Goal: Check status: Check status

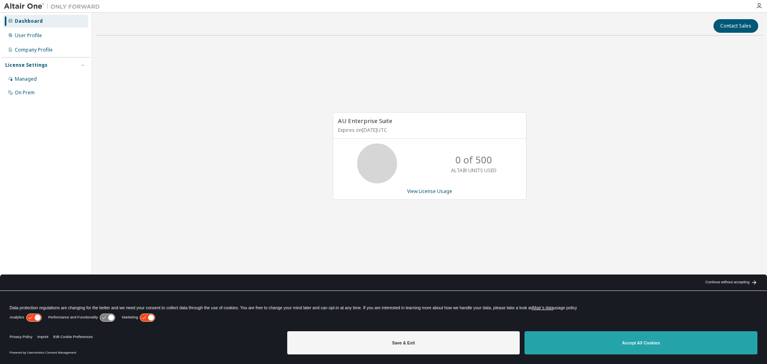
click at [598, 340] on button "Accept All Cookies" at bounding box center [640, 342] width 233 height 23
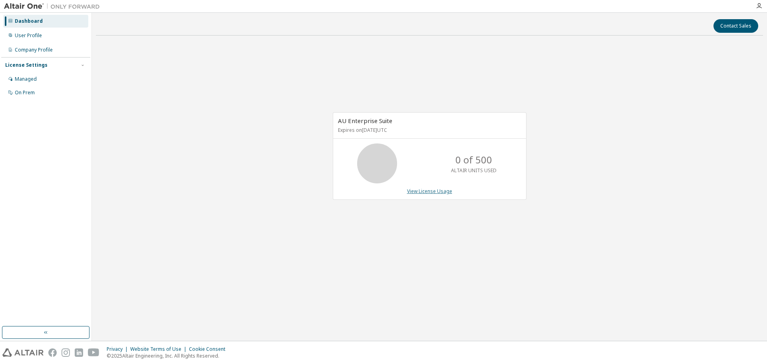
click at [423, 193] on link "View License Usage" at bounding box center [429, 191] width 45 height 7
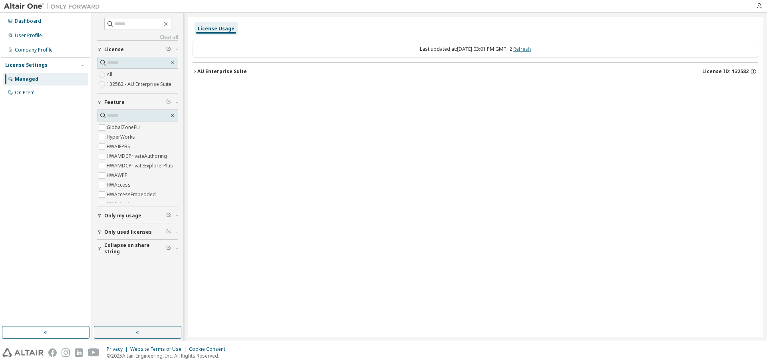
click at [531, 48] on link "Refresh" at bounding box center [522, 49] width 18 height 7
click at [145, 22] on input "text" at bounding box center [138, 24] width 48 height 8
type input "***"
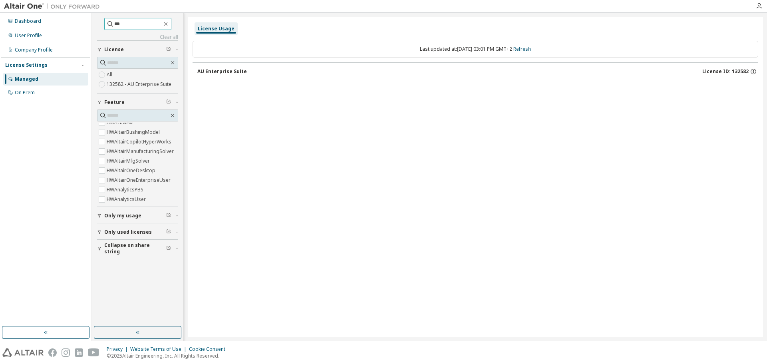
click at [134, 20] on input "***" at bounding box center [138, 24] width 48 height 8
click at [110, 77] on label "All" at bounding box center [110, 75] width 7 height 10
click at [125, 67] on span at bounding box center [137, 63] width 81 height 12
click at [129, 61] on input "text" at bounding box center [138, 63] width 62 height 8
click at [169, 24] on icon "button" at bounding box center [166, 24] width 6 height 6
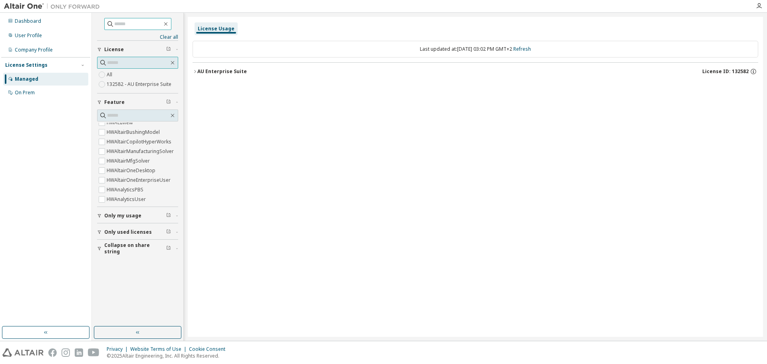
click at [130, 63] on input "text" at bounding box center [138, 63] width 62 height 8
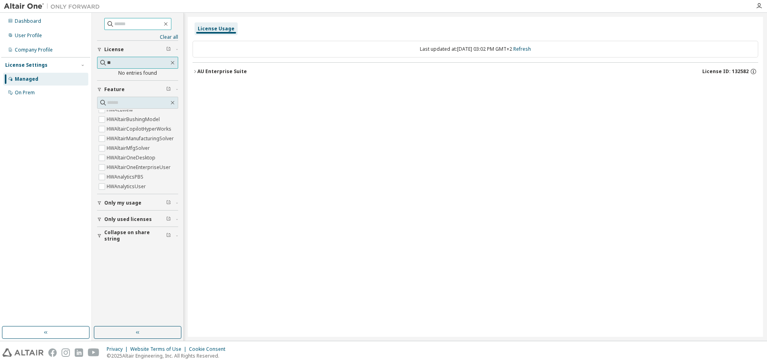
type input "*"
